Goal: Check status: Check status

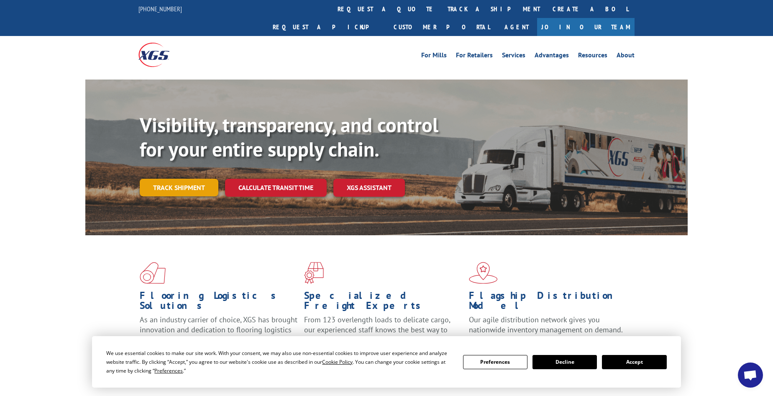
click at [176, 179] on link "Track shipment" at bounding box center [179, 188] width 79 height 18
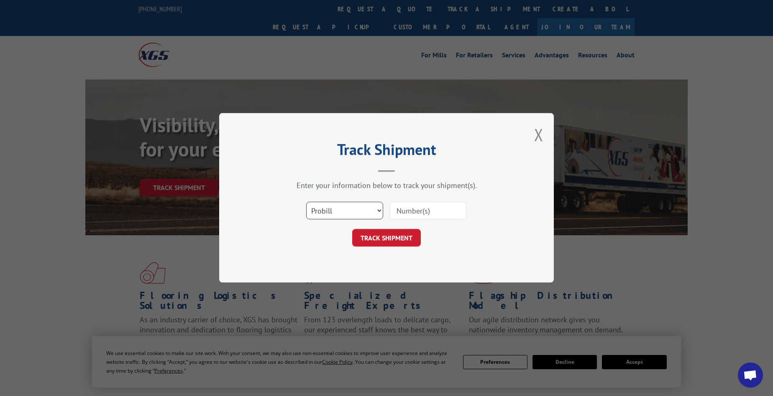
click at [326, 211] on select "Select category... Probill BOL PO" at bounding box center [344, 211] width 77 height 18
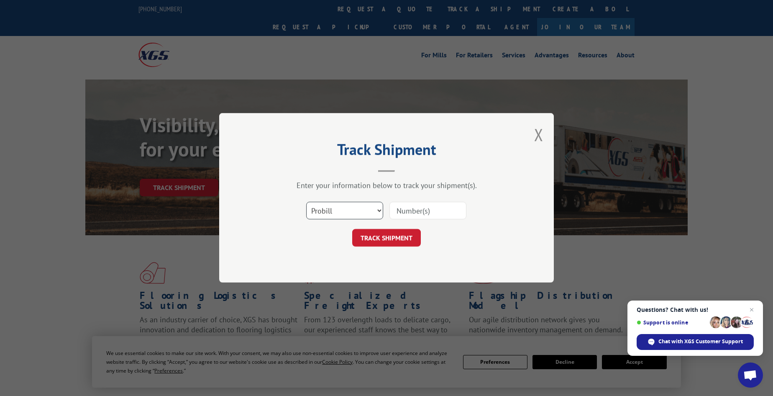
select select "bol"
click at [306, 202] on select "Select category... Probill BOL PO" at bounding box center [344, 211] width 77 height 18
click at [405, 209] on input at bounding box center [428, 211] width 77 height 18
paste input "6025985"
type input "6025985"
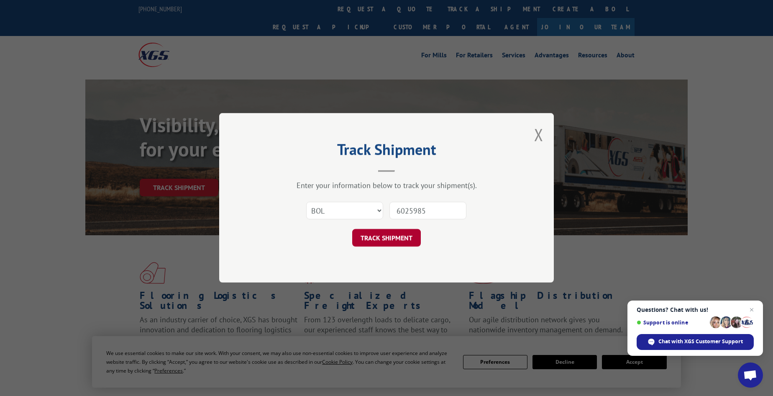
click at [368, 237] on button "TRACK SHIPMENT" at bounding box center [386, 238] width 69 height 18
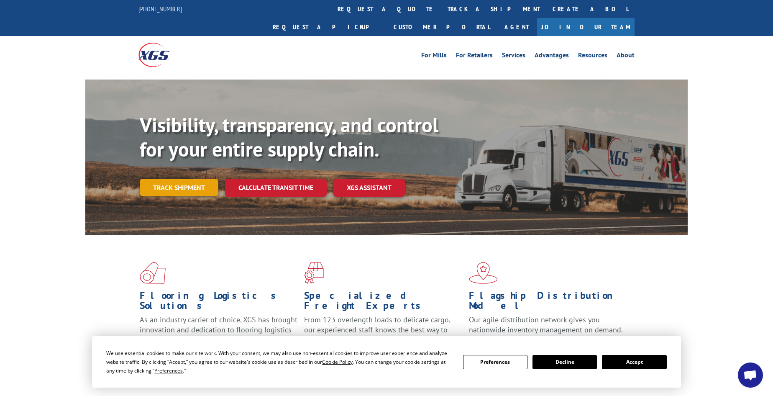
click at [153, 179] on link "Track shipment" at bounding box center [179, 188] width 79 height 18
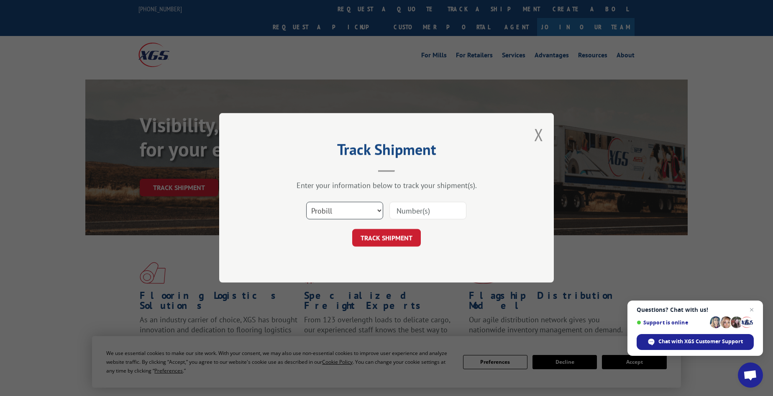
click at [343, 206] on select "Select category... Probill BOL PO" at bounding box center [344, 211] width 77 height 18
select select "bol"
click at [306, 202] on select "Select category... Probill BOL PO" at bounding box center [344, 211] width 77 height 18
click at [413, 209] on input at bounding box center [428, 211] width 77 height 18
paste input "451838"
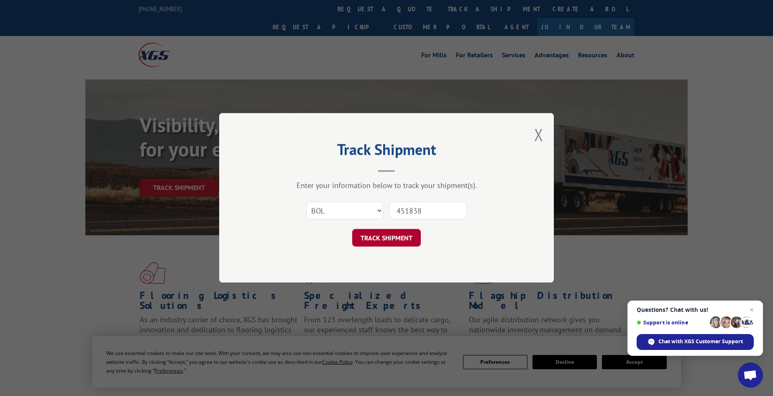
type input "451838"
click at [358, 236] on button "TRACK SHIPMENT" at bounding box center [386, 238] width 69 height 18
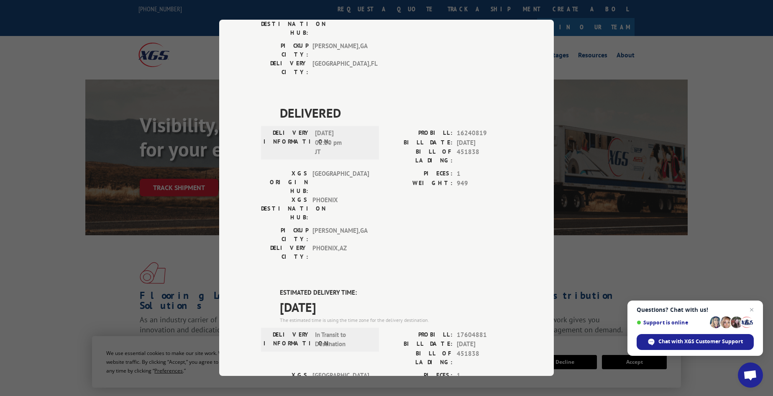
scroll to position [428, 0]
